Goal: Use online tool/utility: Use online tool/utility

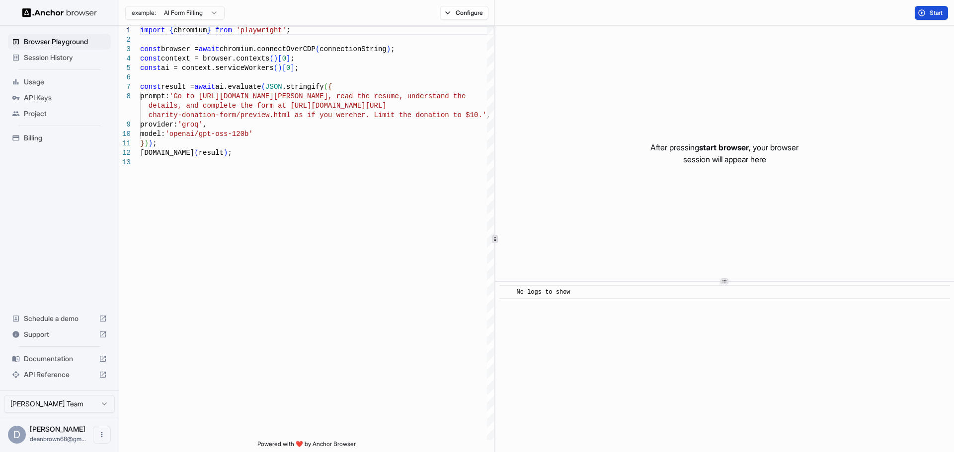
click at [927, 14] on button "Start" at bounding box center [930, 13] width 33 height 14
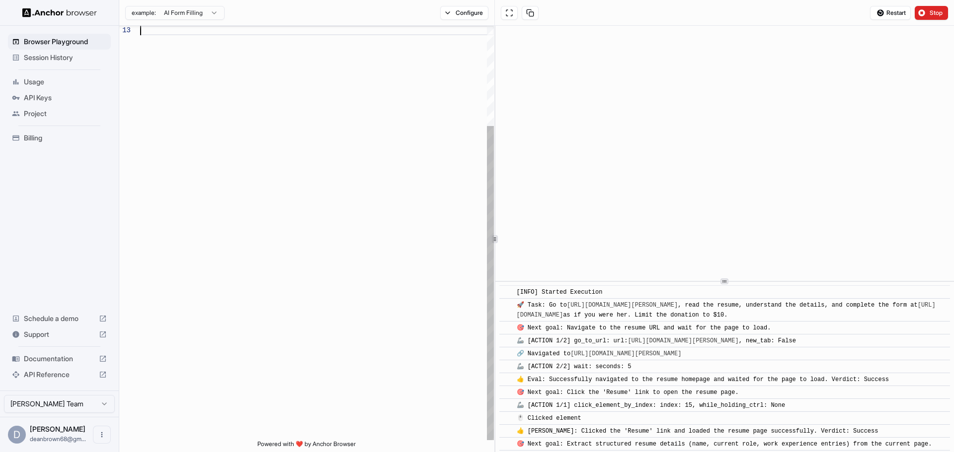
click at [161, 40] on div at bounding box center [317, 167] width 354 height 547
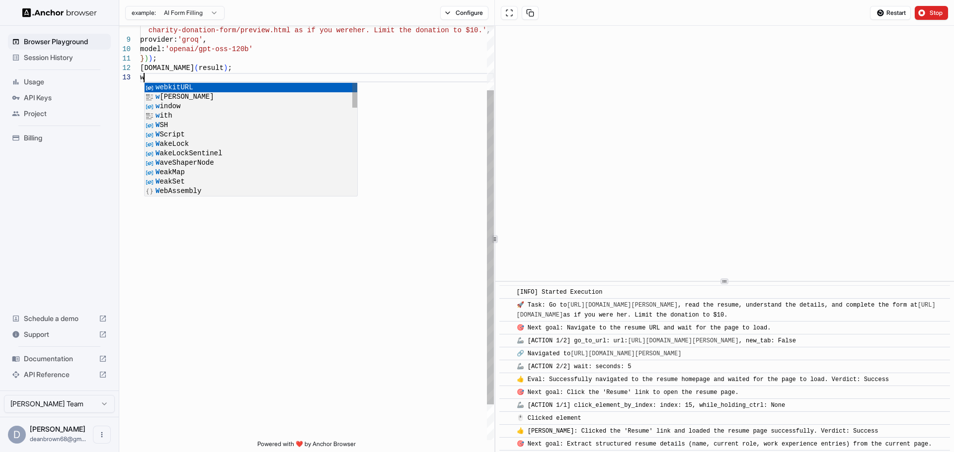
scroll to position [38, 0]
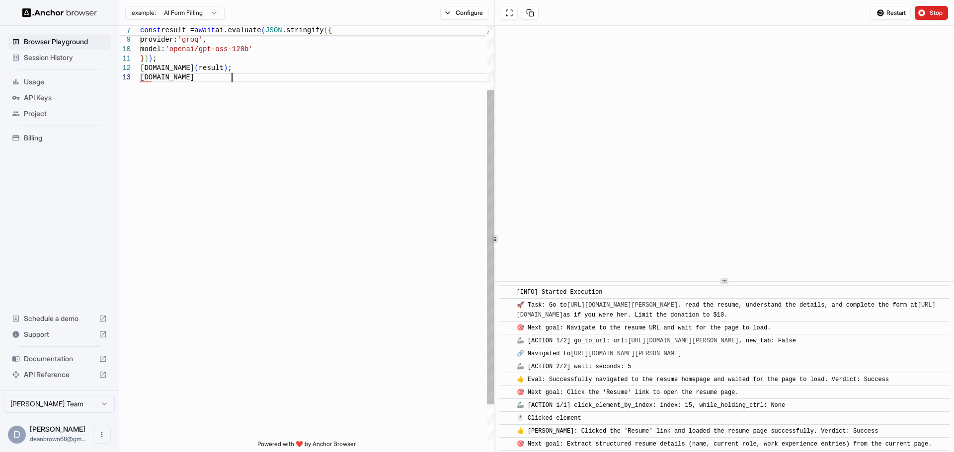
type textarea "**********"
